Goal: Task Accomplishment & Management: Manage account settings

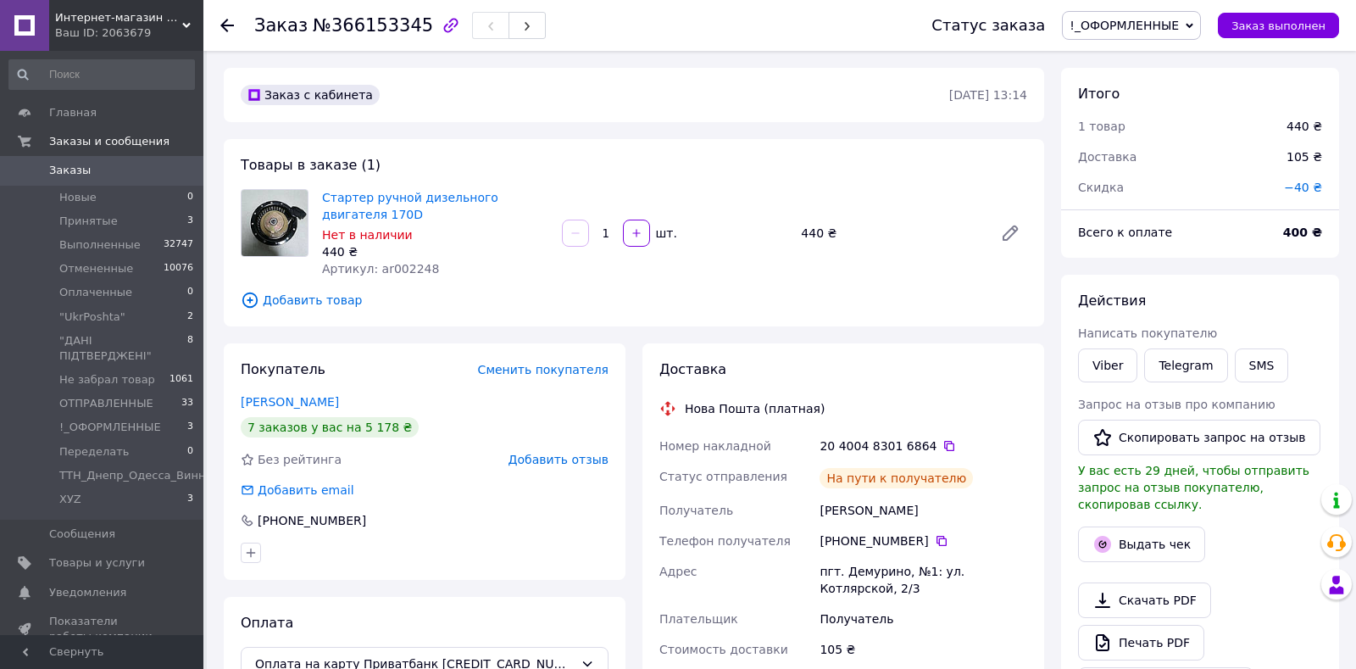
scroll to position [23, 0]
click at [119, 219] on li "Принятые 3" at bounding box center [101, 221] width 203 height 24
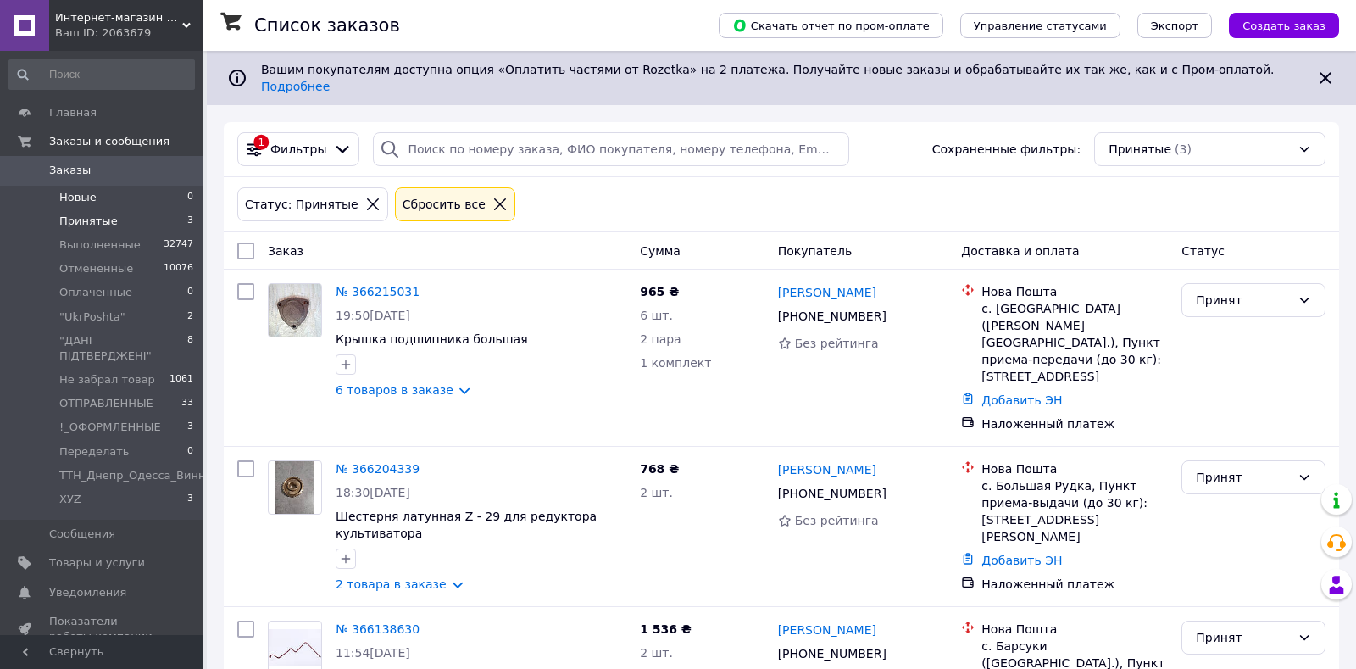
click at [68, 197] on span "Новые" at bounding box center [77, 197] width 37 height 15
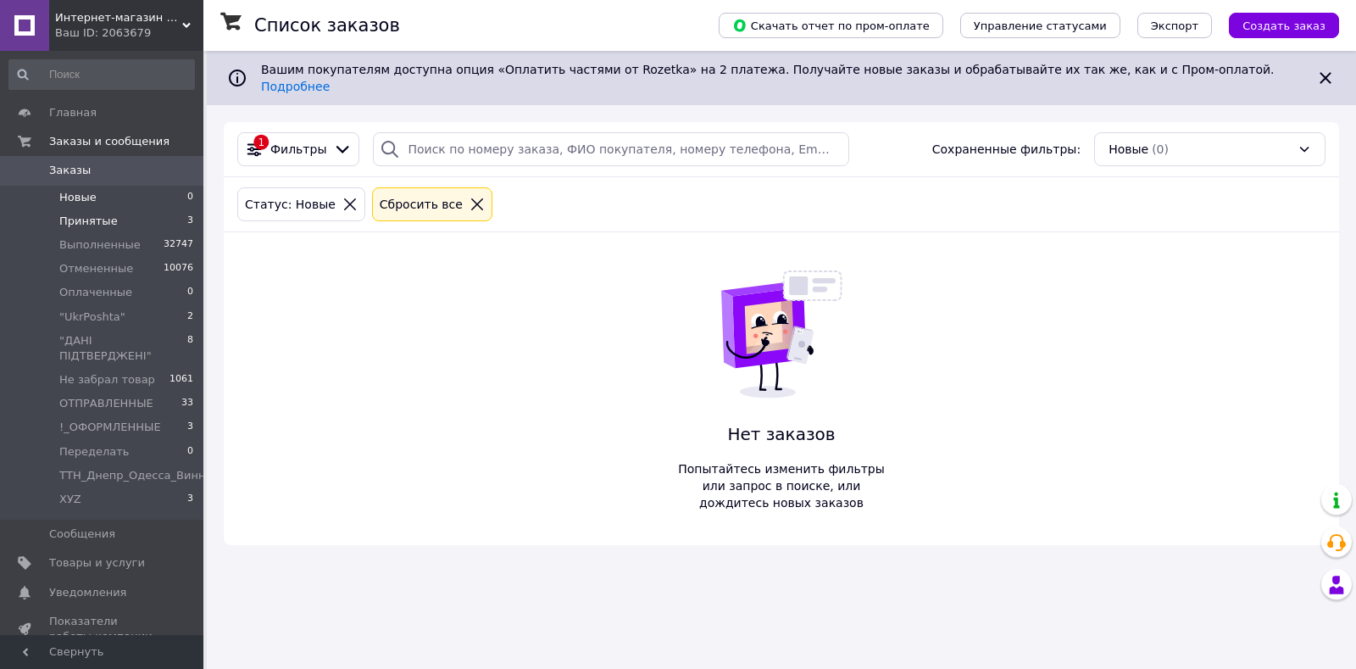
click at [109, 215] on span "Принятые" at bounding box center [88, 221] width 58 height 15
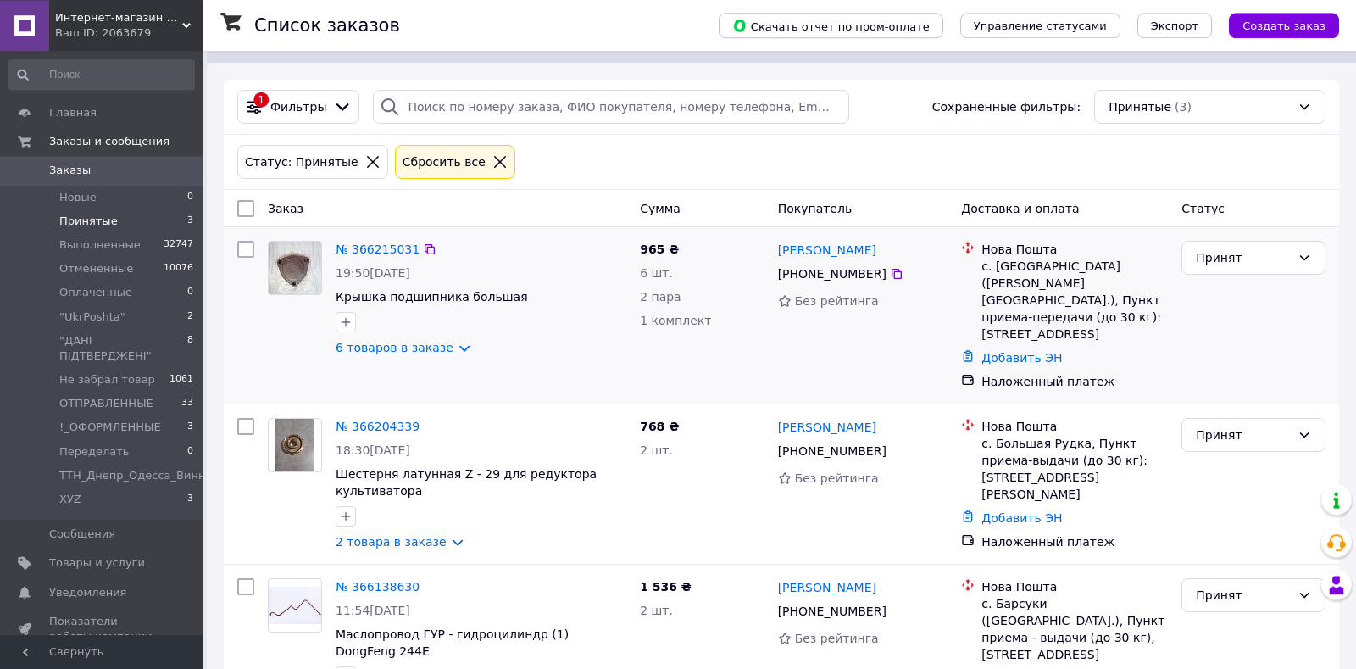
scroll to position [71, 0]
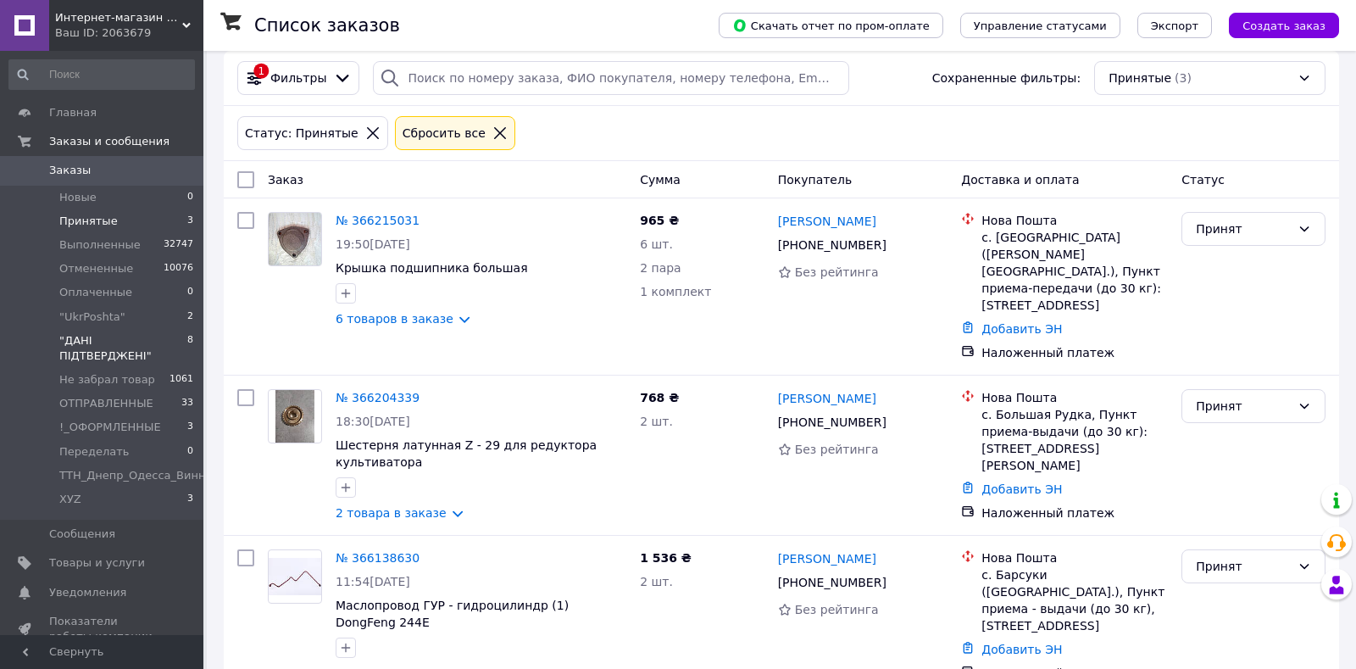
click at [150, 339] on span ""ДАНІ ПІДТВЕРДЖЕНІ"" at bounding box center [123, 348] width 128 height 31
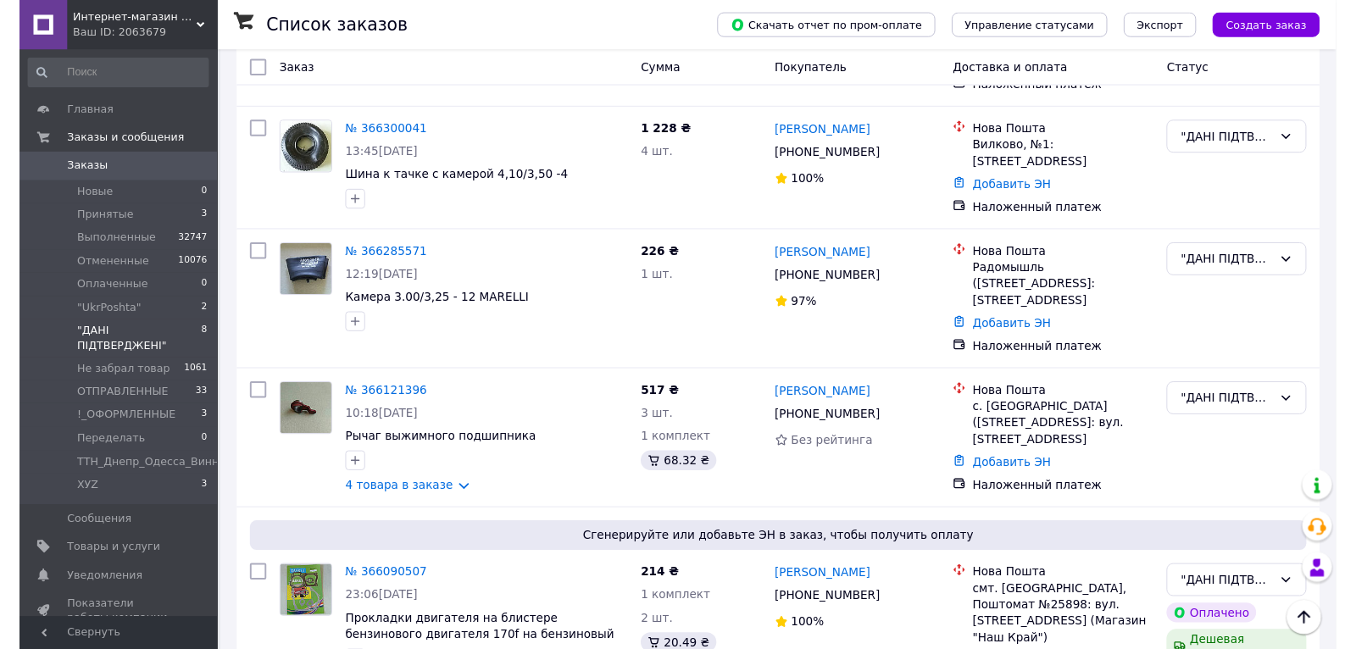
scroll to position [813, 0]
